Goal: Information Seeking & Learning: Learn about a topic

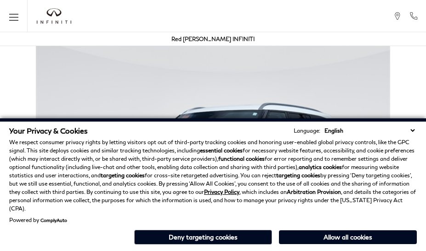
click at [415, 248] on div "Your Privacy & Cookies Language: English Spanish / Español English / United Kin…" at bounding box center [213, 184] width 426 height 132
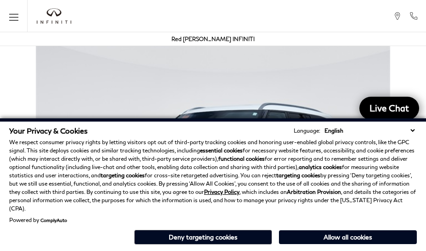
click at [415, 175] on p "We respect consumer privacy rights by letting visitors opt out of third-party t…" at bounding box center [213, 175] width 408 height 74
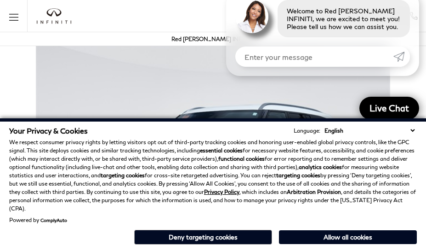
click at [415, 152] on p "We respect consumer privacy rights by letting visitors opt out of third-party t…" at bounding box center [213, 175] width 408 height 74
click at [300, 170] on strong "analytics cookies" at bounding box center [320, 166] width 43 height 7
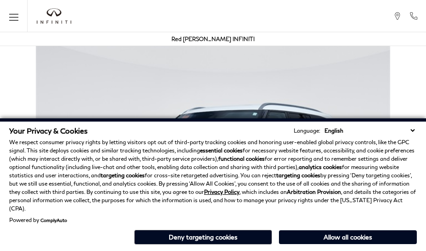
click at [346, 175] on p "We respect consumer privacy rights by letting visitors opt out of third-party t…" at bounding box center [213, 175] width 408 height 74
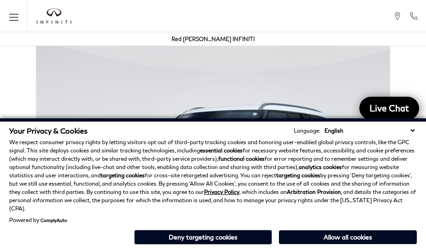
click at [346, 248] on div "Your Privacy & Cookies Language: English Spanish / Español English / [GEOGRAPHI…" at bounding box center [213, 184] width 426 height 132
click at [346, 152] on p "We respect consumer privacy rights by letting visitors opt out of third-party t…" at bounding box center [213, 175] width 408 height 74
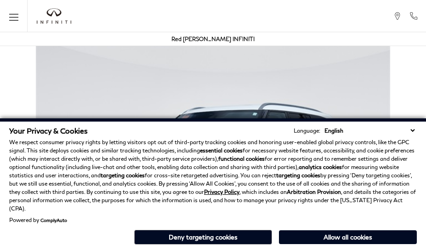
click at [208, 248] on div "Your Privacy & Cookies Language: English Spanish / Español English / United Kin…" at bounding box center [213, 184] width 426 height 132
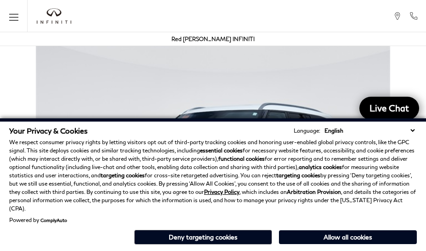
click at [208, 175] on p "We respect consumer privacy rights by letting visitors opt out of third-party t…" at bounding box center [213, 175] width 408 height 74
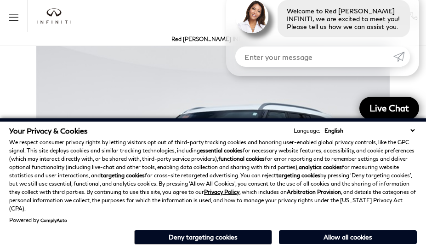
click at [208, 248] on div "Your Privacy & Cookies Language: English Spanish / Español English / [GEOGRAPHI…" at bounding box center [213, 184] width 426 height 132
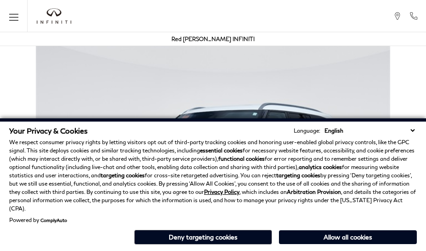
click at [300, 248] on div "Your Privacy & Cookies Language: English Spanish / Español English / United Kin…" at bounding box center [213, 184] width 426 height 132
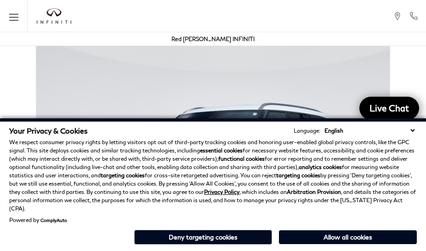
click at [300, 170] on strong "analytics cookies" at bounding box center [320, 166] width 43 height 7
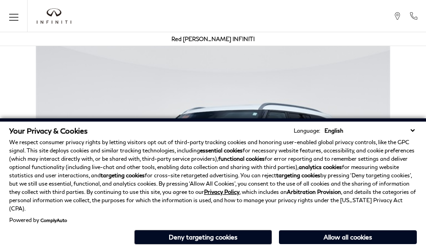
click at [47, 156] on p "We respect consumer privacy rights by letting visitors opt out of third-party t…" at bounding box center [213, 175] width 408 height 74
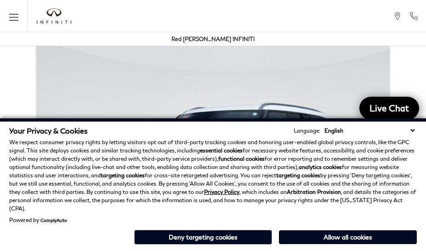
click at [157, 64] on img at bounding box center [213, 170] width 426 height 266
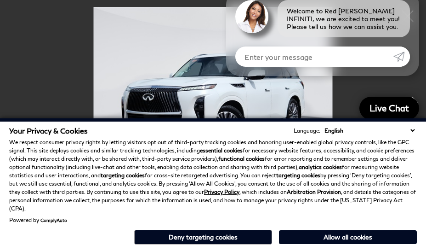
click at [254, 69] on div "Welcome to Red [PERSON_NAME] INFINITI, we are excited to meet you! Please tell …" at bounding box center [322, 33] width 193 height 85
click at [254, 161] on p "We respect consumer privacy rights by letting visitors opt out of third-party t…" at bounding box center [213, 175] width 408 height 74
